Goal: Book appointment/travel/reservation

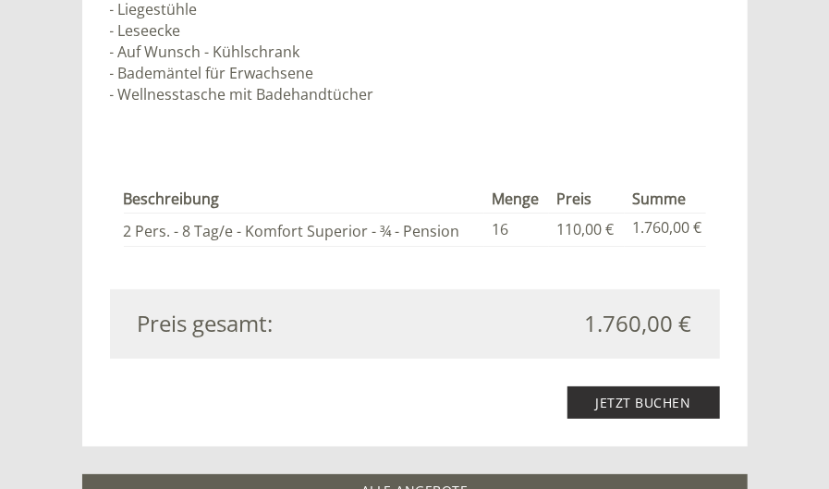
scroll to position [2350, 0]
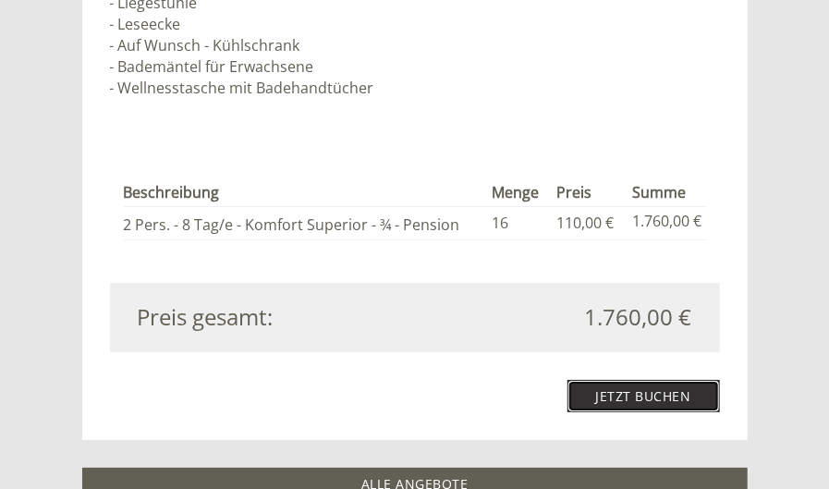
click at [641, 394] on link "Jetzt buchen" at bounding box center [644, 396] width 153 height 32
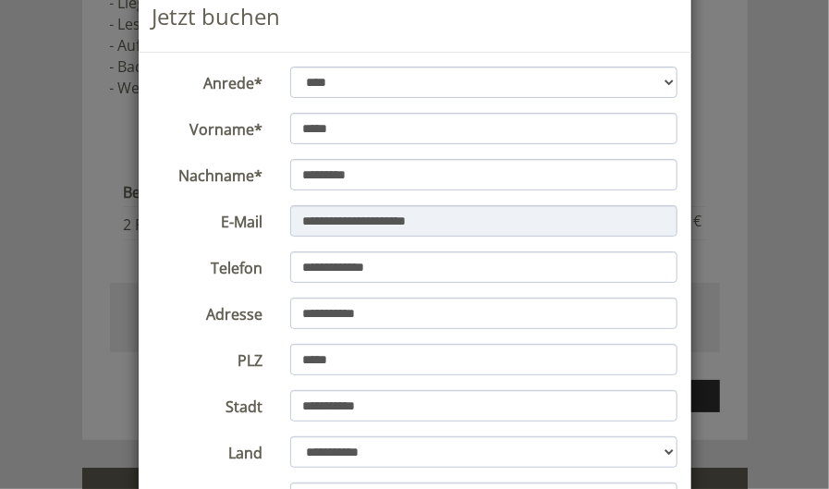
scroll to position [0, 0]
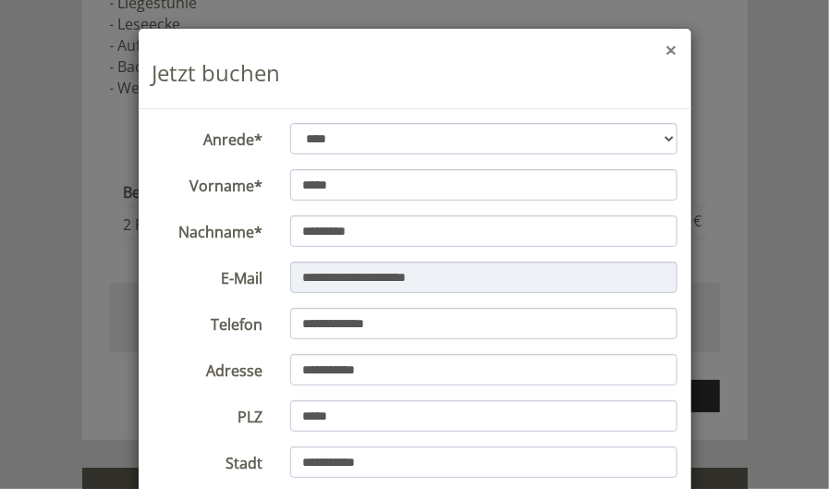
click at [674, 53] on button "×" at bounding box center [671, 50] width 11 height 19
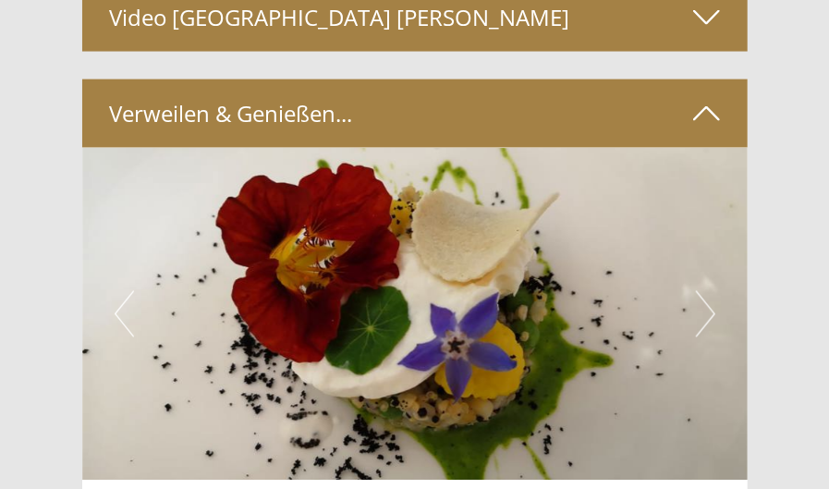
scroll to position [3549, 0]
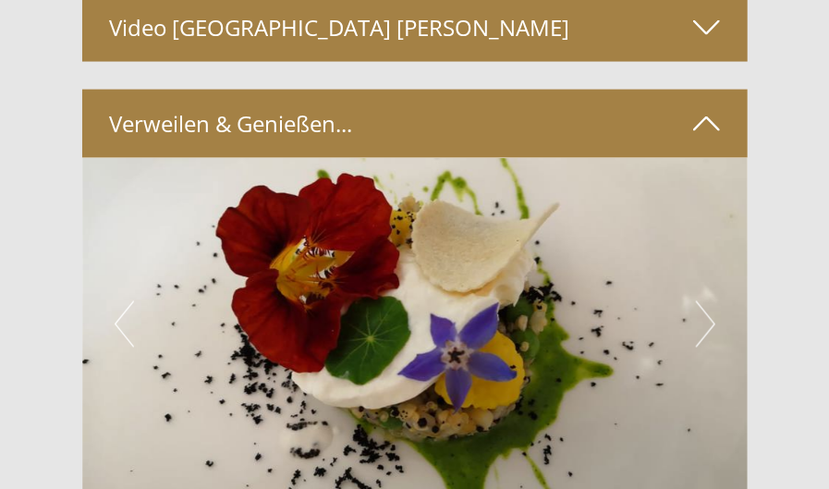
click at [705, 119] on icon at bounding box center [706, 123] width 27 height 31
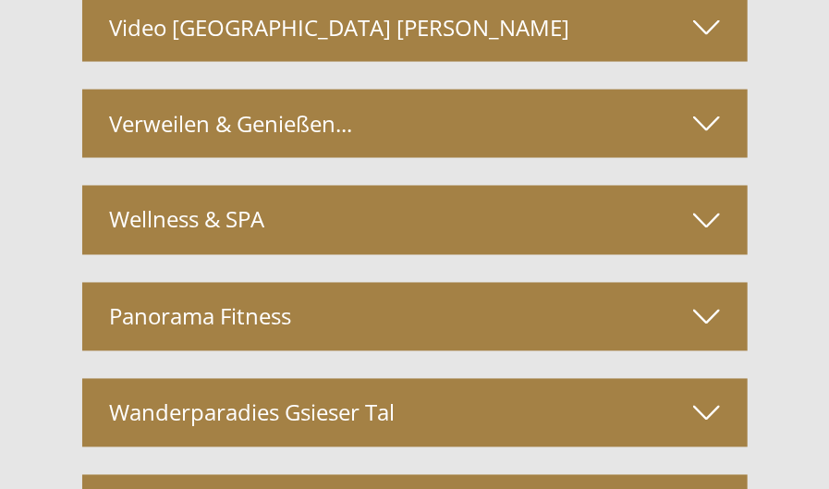
click at [706, 226] on icon at bounding box center [706, 219] width 27 height 31
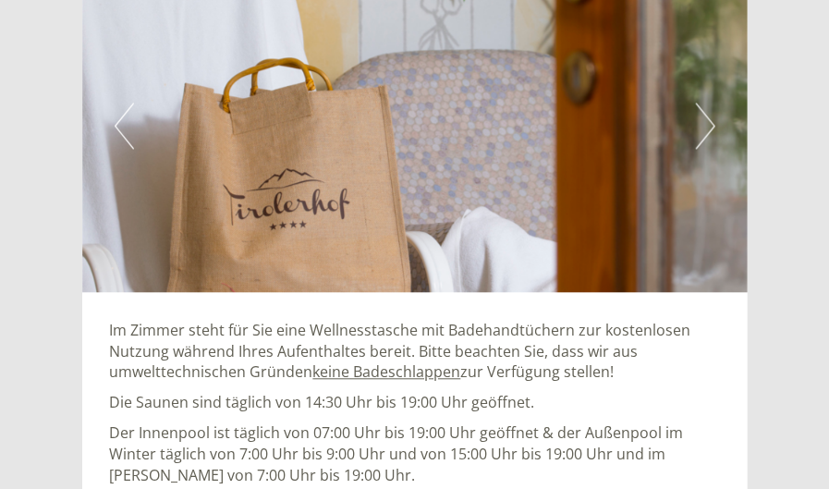
scroll to position [3771, 0]
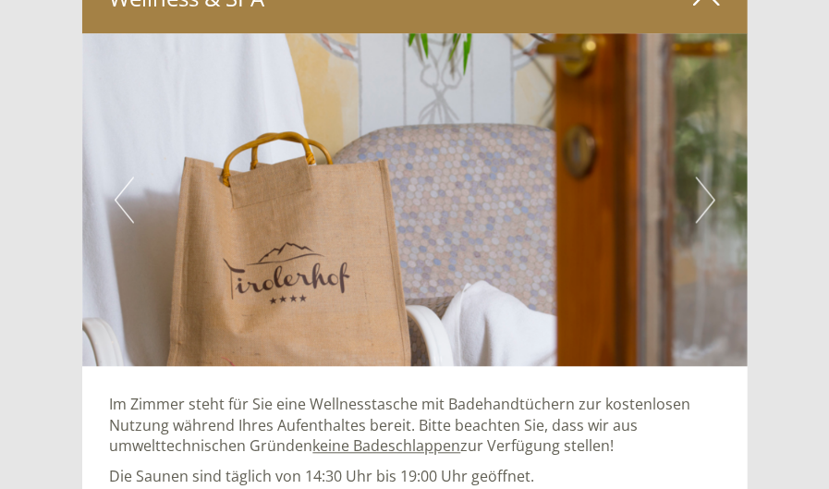
click at [712, 199] on button "Next" at bounding box center [705, 200] width 19 height 46
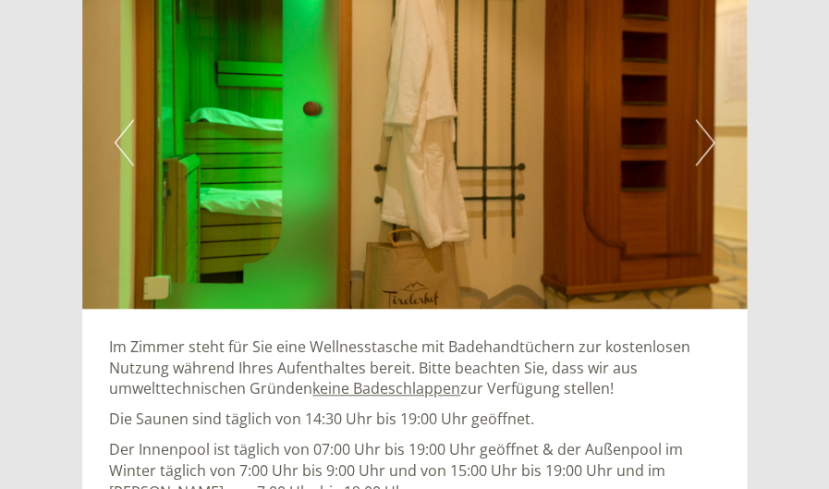
scroll to position [3845, 0]
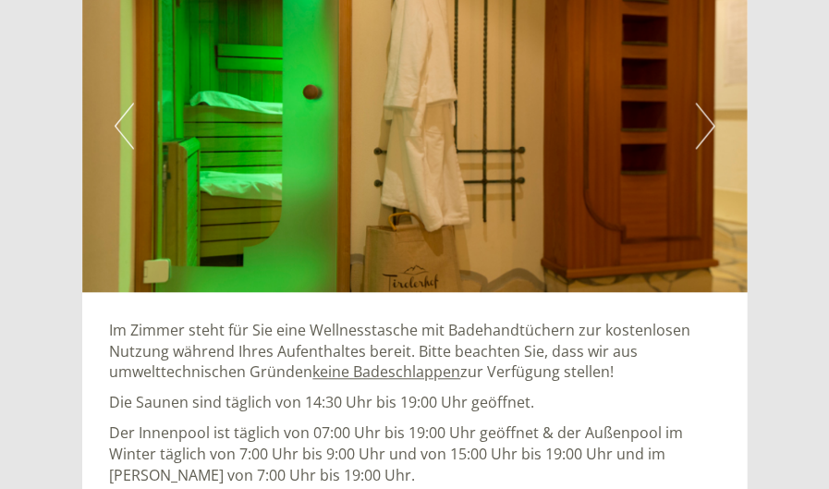
click at [714, 125] on button "Next" at bounding box center [705, 126] width 19 height 46
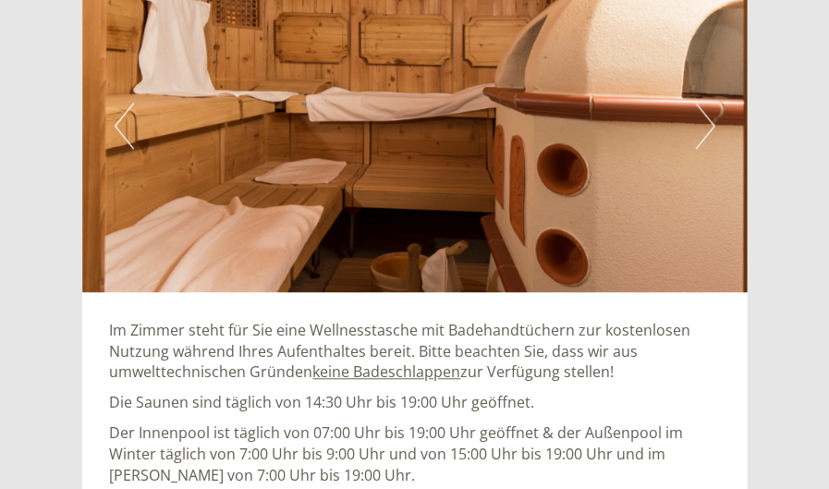
click at [714, 125] on button "Next" at bounding box center [705, 126] width 19 height 46
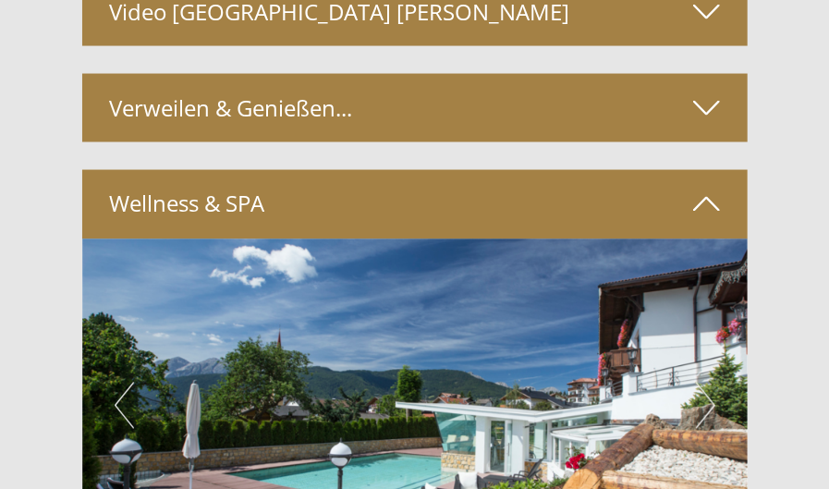
scroll to position [3549, 0]
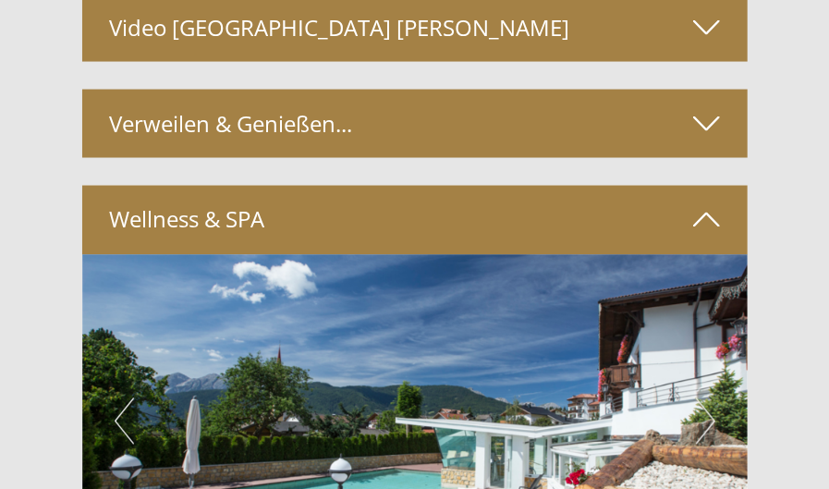
click at [707, 214] on icon at bounding box center [706, 219] width 27 height 31
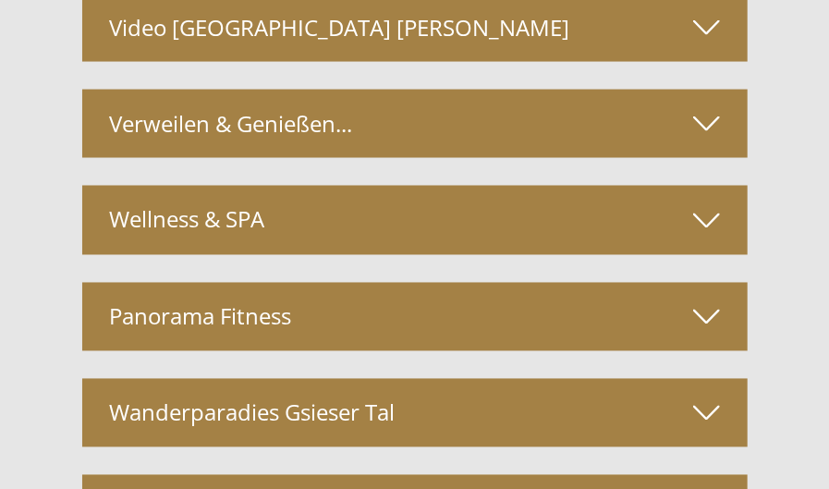
click at [709, 319] on icon at bounding box center [706, 316] width 27 height 31
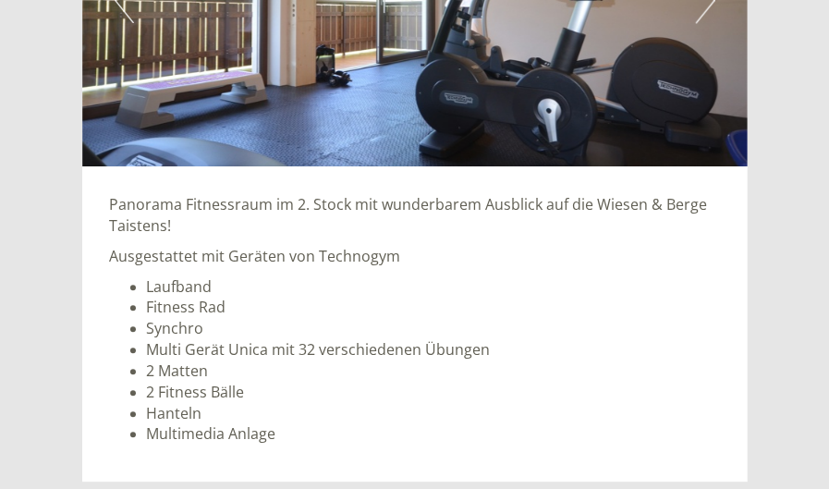
scroll to position [3919, 0]
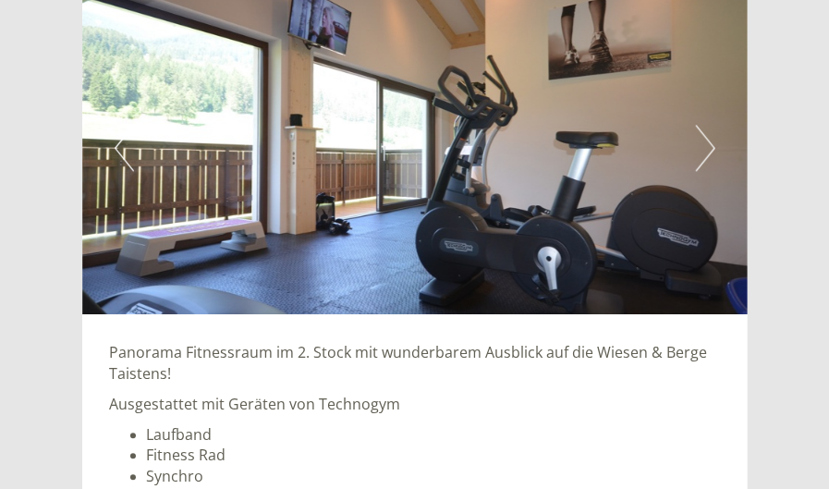
click at [714, 145] on button "Next" at bounding box center [705, 148] width 19 height 46
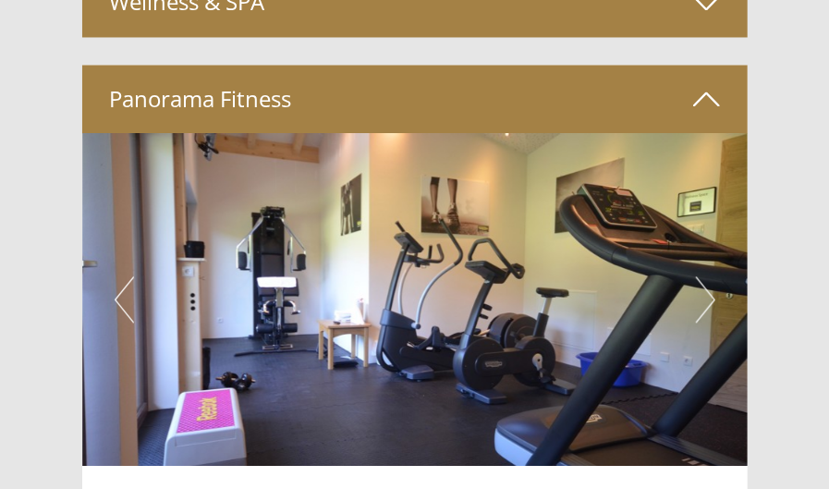
scroll to position [3771, 0]
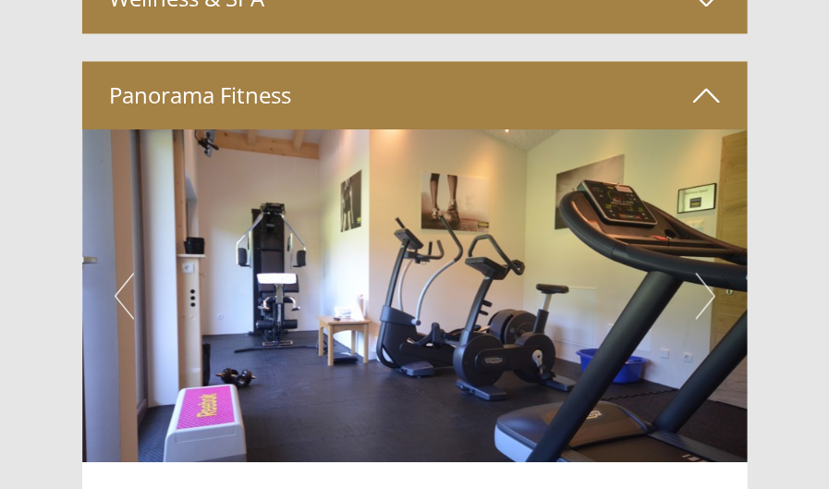
click at [714, 297] on button "Next" at bounding box center [705, 296] width 19 height 46
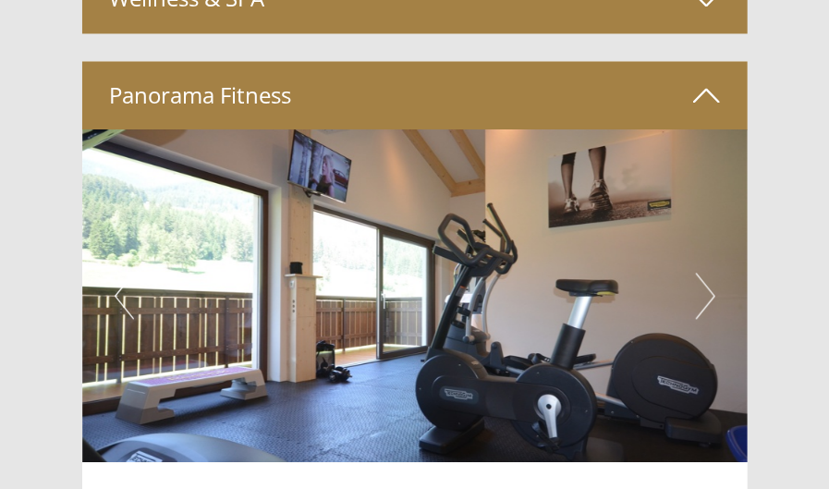
click at [716, 297] on div "Previous Next" at bounding box center [415, 295] width 666 height 333
click at [714, 297] on button "Next" at bounding box center [705, 296] width 19 height 46
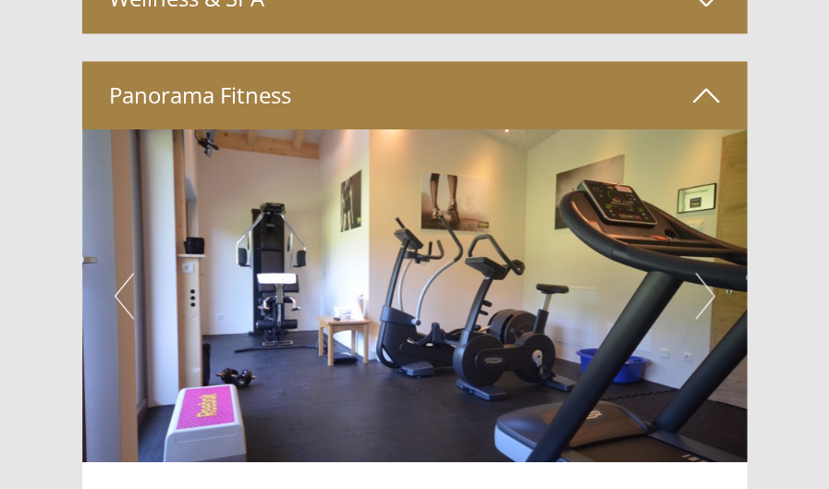
click at [706, 90] on icon at bounding box center [706, 94] width 27 height 31
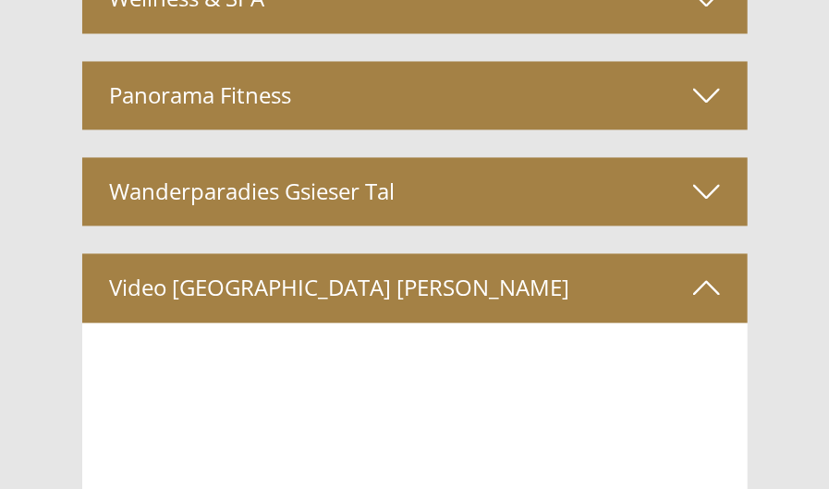
click at [705, 197] on icon at bounding box center [706, 191] width 27 height 31
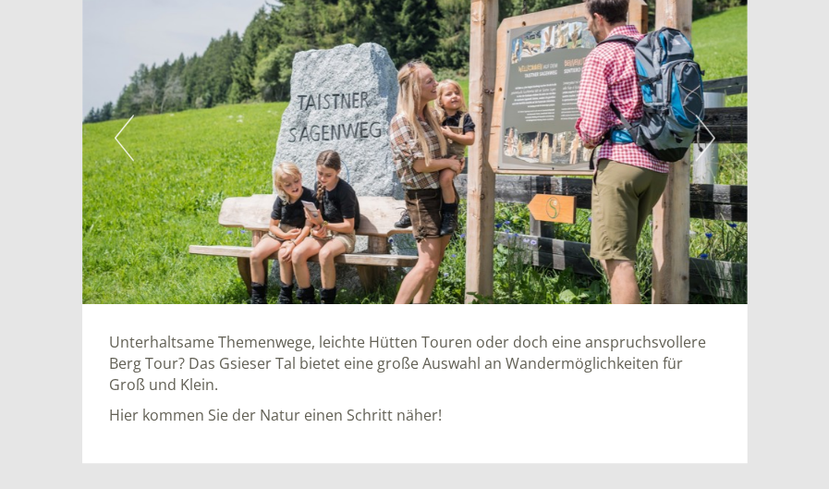
scroll to position [3993, 0]
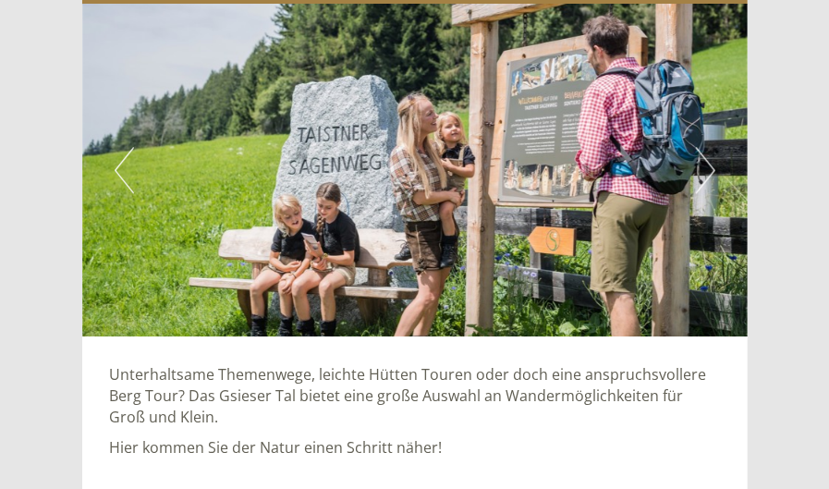
click at [716, 171] on img at bounding box center [415, 170] width 666 height 333
click at [711, 164] on button "Next" at bounding box center [705, 170] width 19 height 46
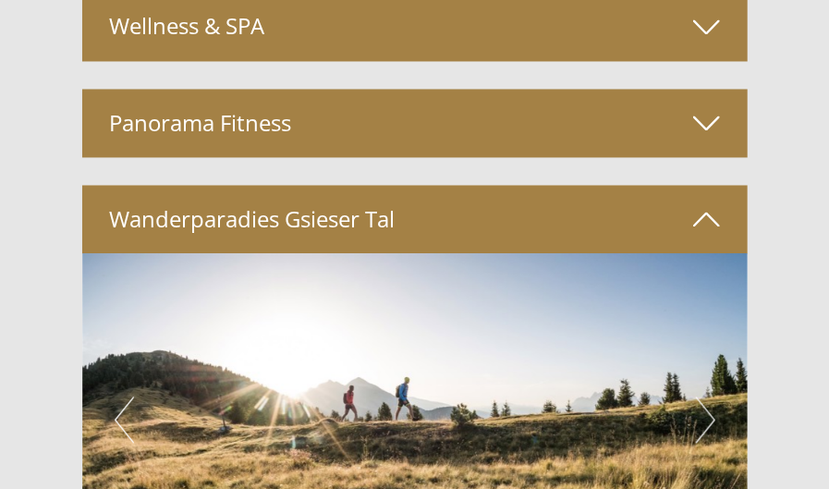
scroll to position [3697, 0]
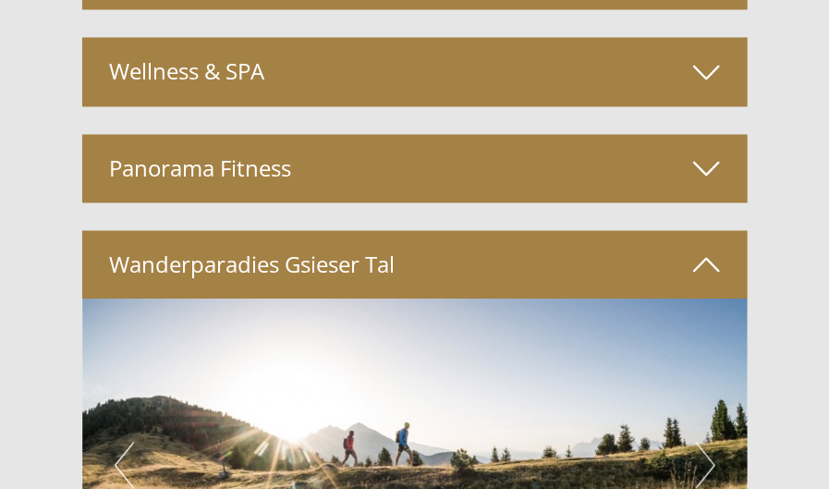
click at [705, 257] on icon at bounding box center [706, 265] width 27 height 31
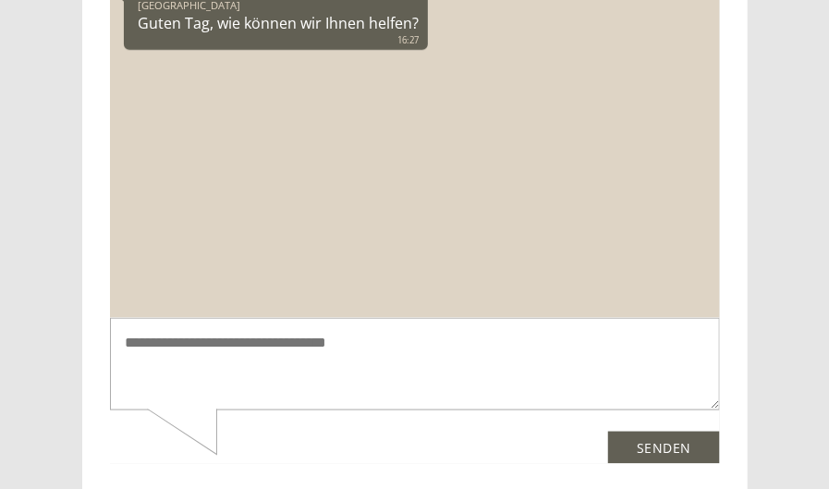
scroll to position [5250, 0]
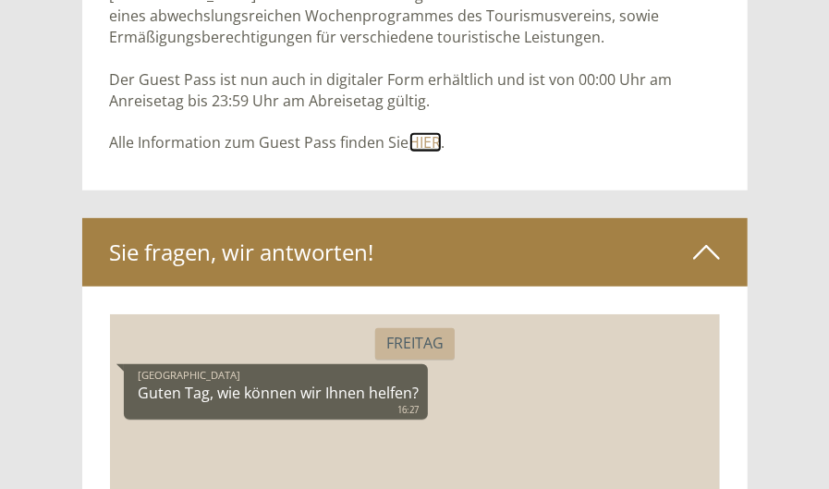
click at [428, 143] on link "HIER" at bounding box center [425, 142] width 32 height 20
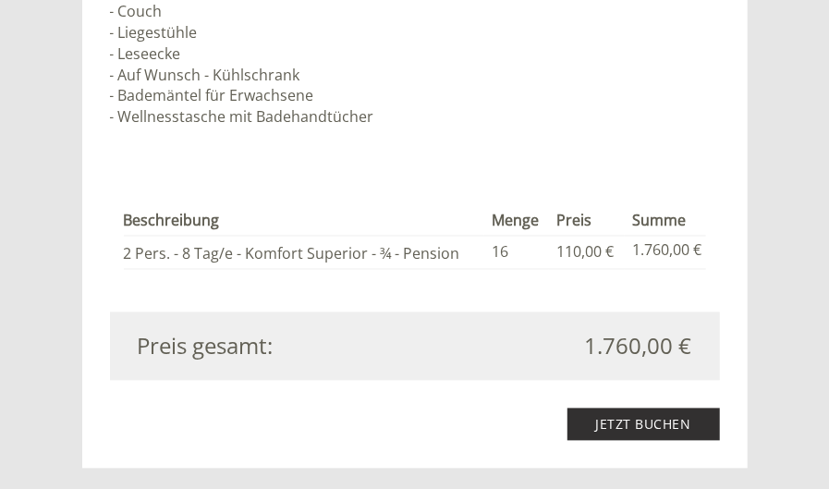
scroll to position [3586, 0]
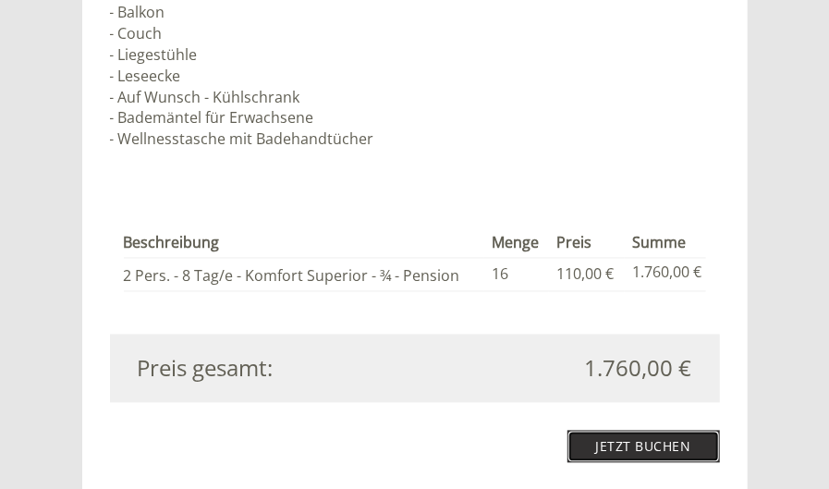
click at [639, 446] on link "Jetzt buchen" at bounding box center [644, 447] width 153 height 32
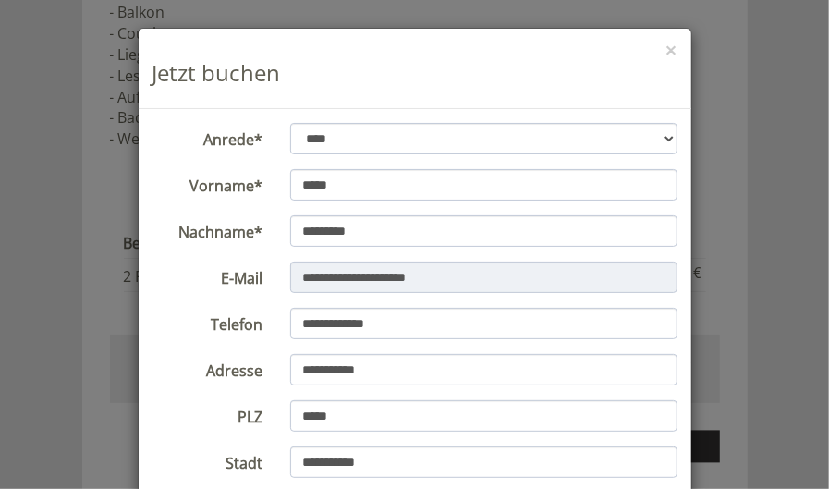
click at [755, 311] on div "**********" at bounding box center [414, 244] width 829 height 489
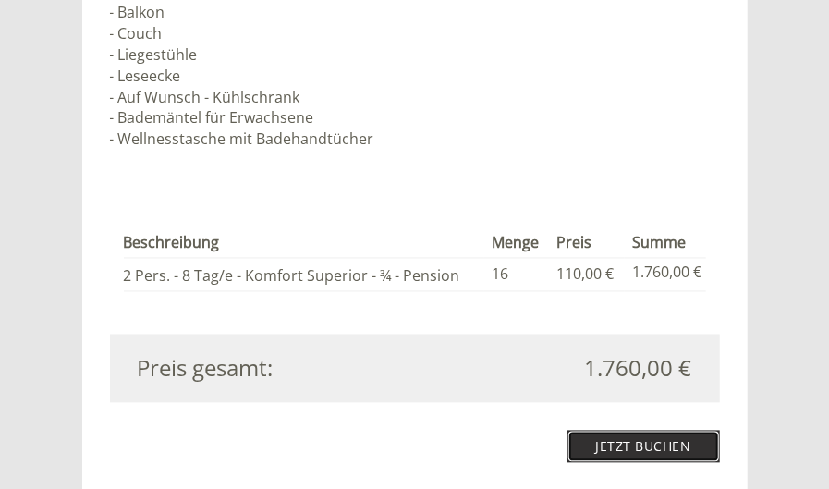
click at [642, 445] on link "Jetzt buchen" at bounding box center [644, 447] width 153 height 32
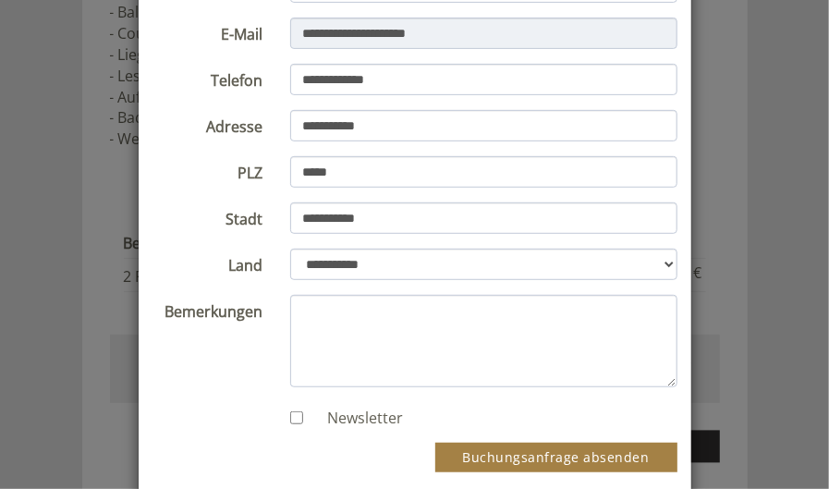
scroll to position [347, 0]
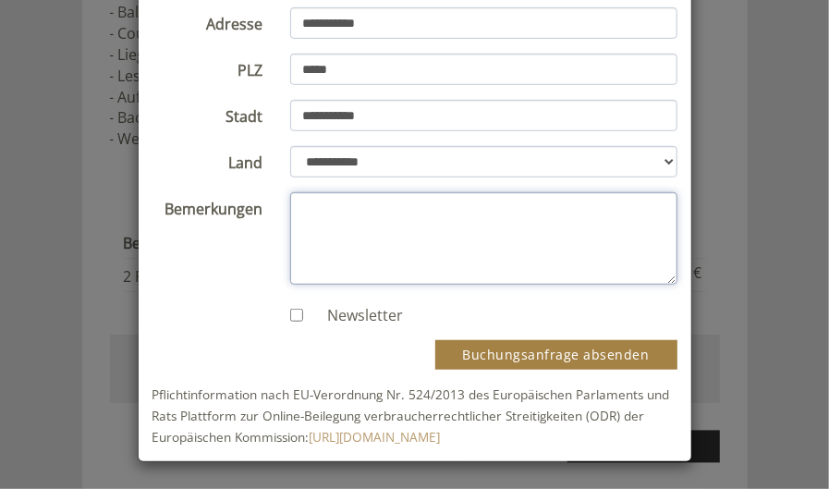
click at [296, 203] on textarea "Bemerkungen" at bounding box center [483, 238] width 387 height 92
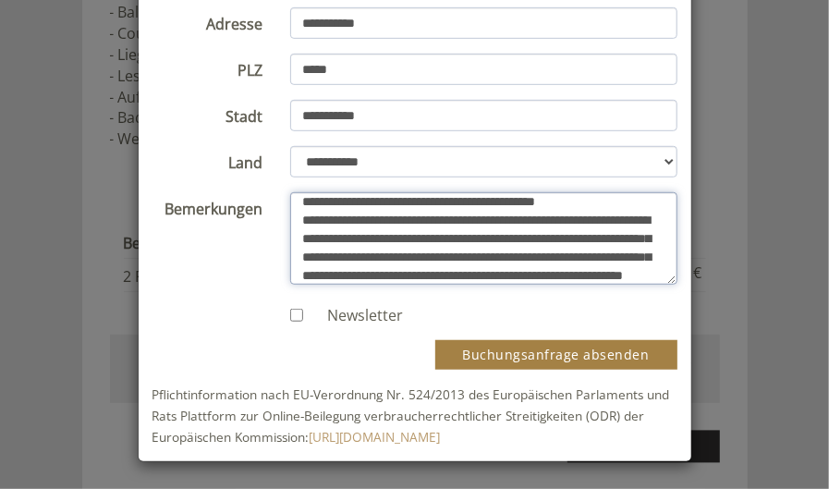
scroll to position [6, 0]
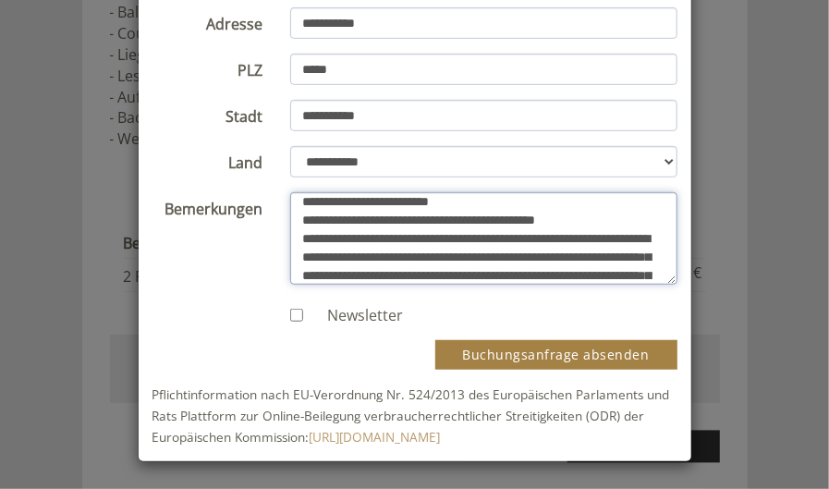
click at [629, 217] on textarea "**********" at bounding box center [483, 238] width 387 height 92
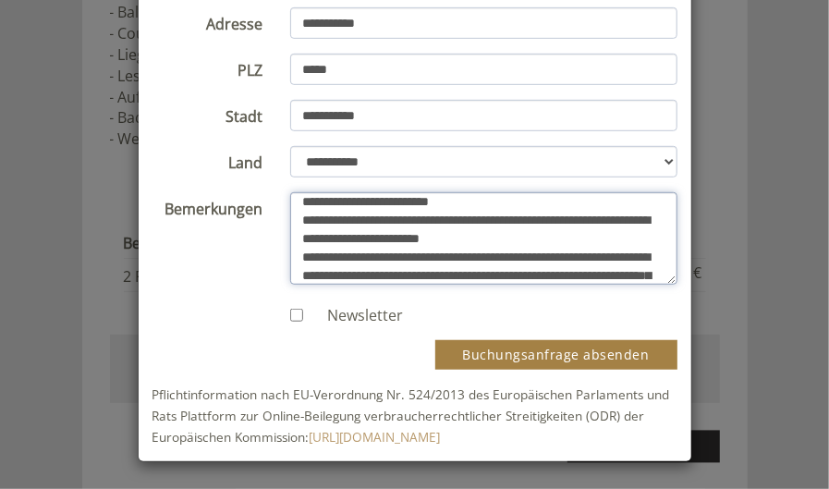
scroll to position [88, 0]
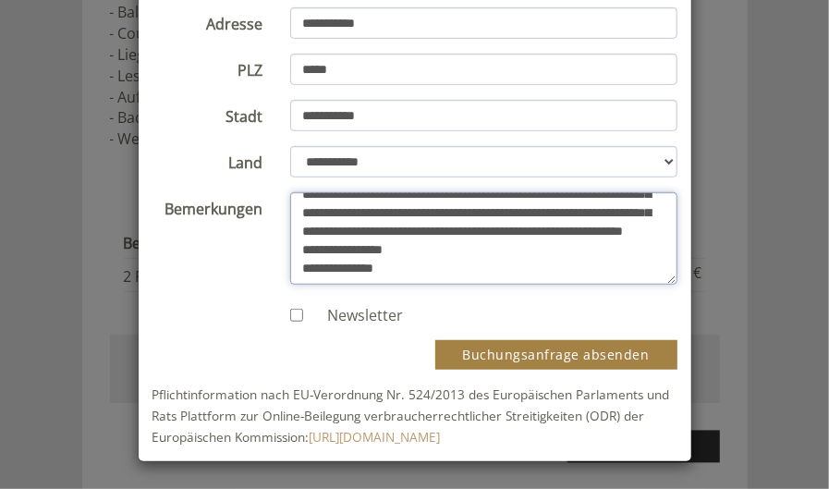
type textarea "**********"
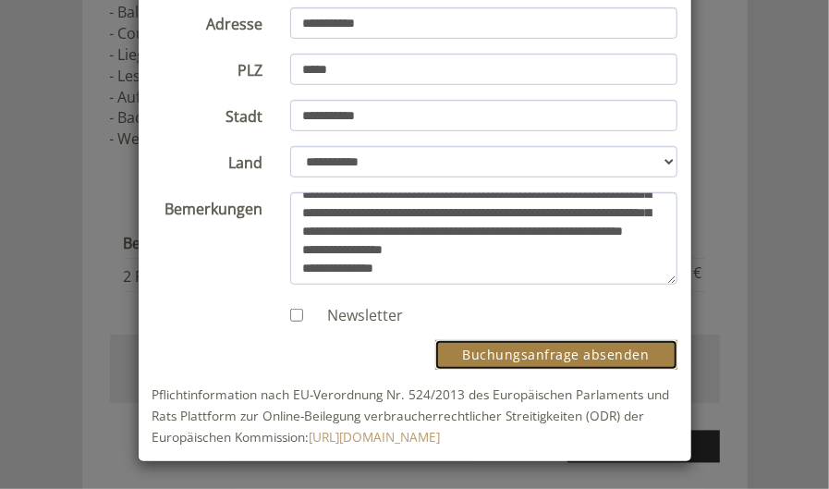
click at [568, 358] on button "Buchungsanfrage absenden" at bounding box center [556, 355] width 242 height 30
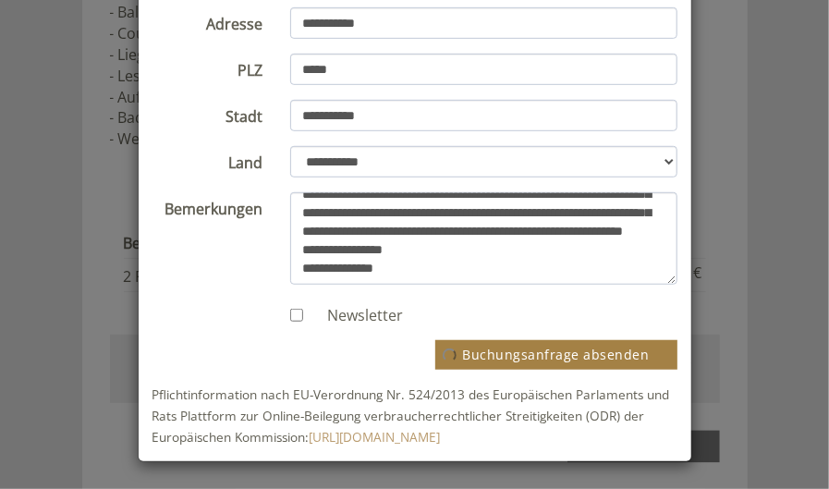
scroll to position [0, 0]
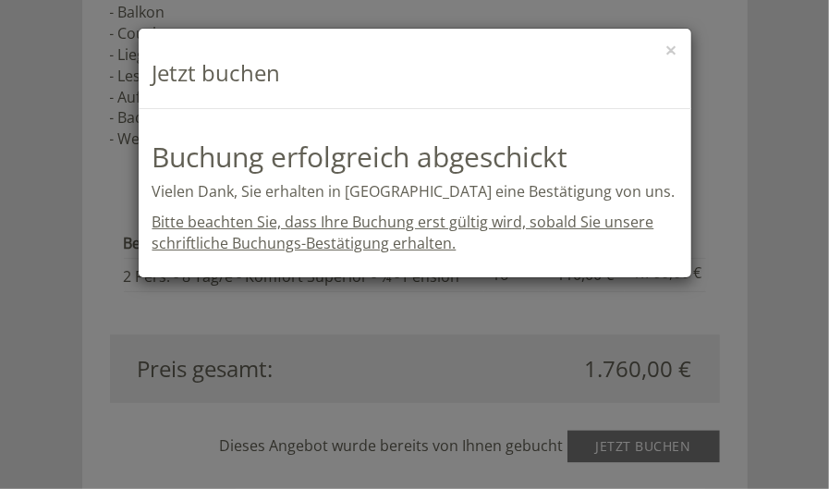
click at [763, 91] on div "**********" at bounding box center [414, 244] width 829 height 489
